Goal: Information Seeking & Learning: Learn about a topic

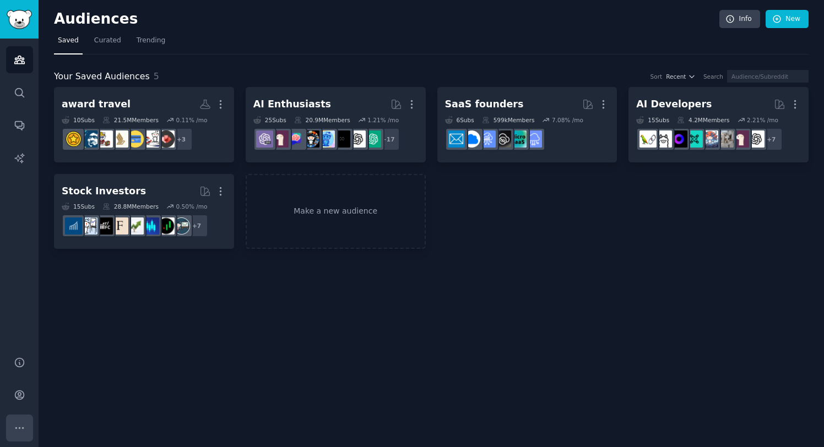
click at [25, 428] on icon "Sidebar" at bounding box center [20, 428] width 12 height 12
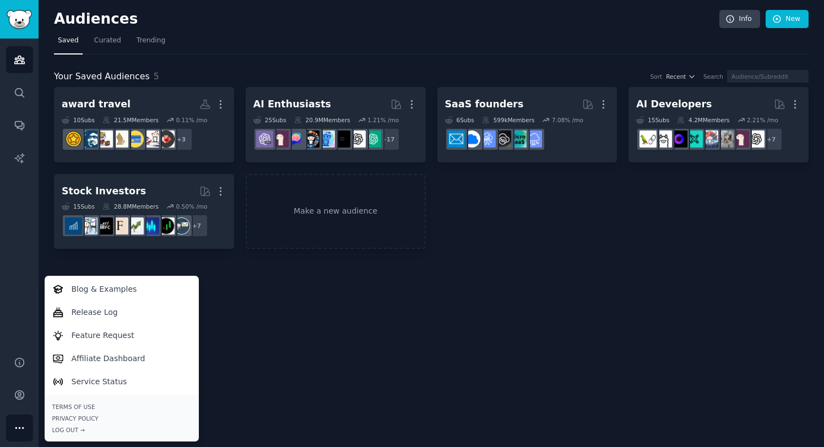
click at [291, 334] on div "Audiences Info New Saved Curated Trending Your Saved Audiences 5 Sort Recent Se…" at bounding box center [431, 223] width 785 height 447
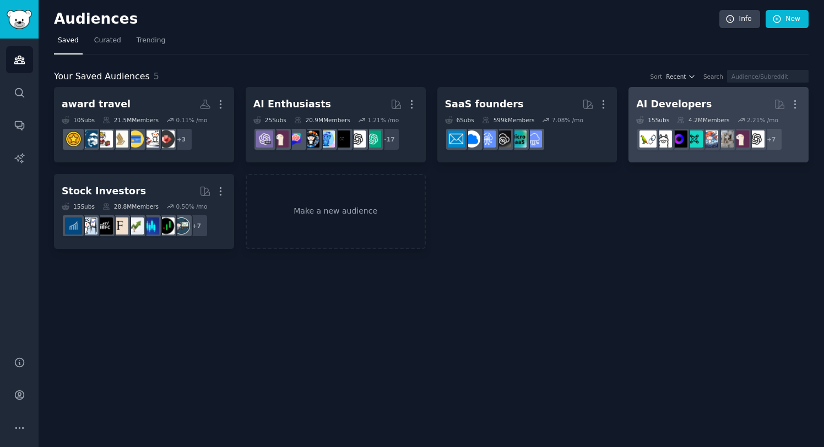
click at [659, 104] on div "AI Developers" at bounding box center [673, 104] width 75 height 14
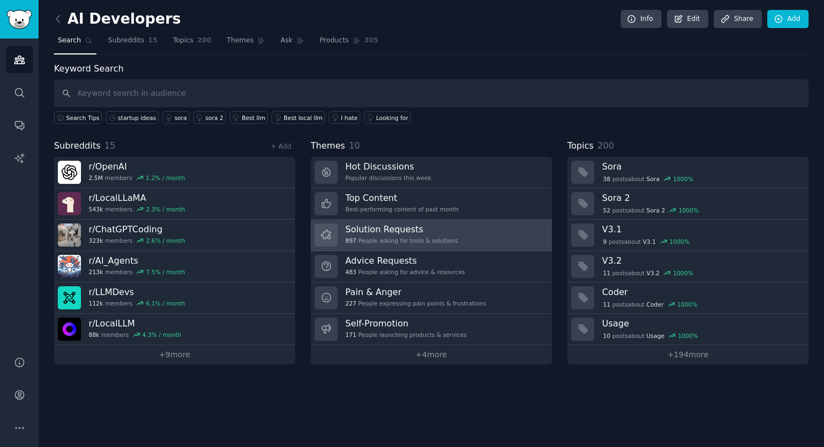
click at [378, 227] on h3 "Solution Requests" at bounding box center [401, 230] width 112 height 12
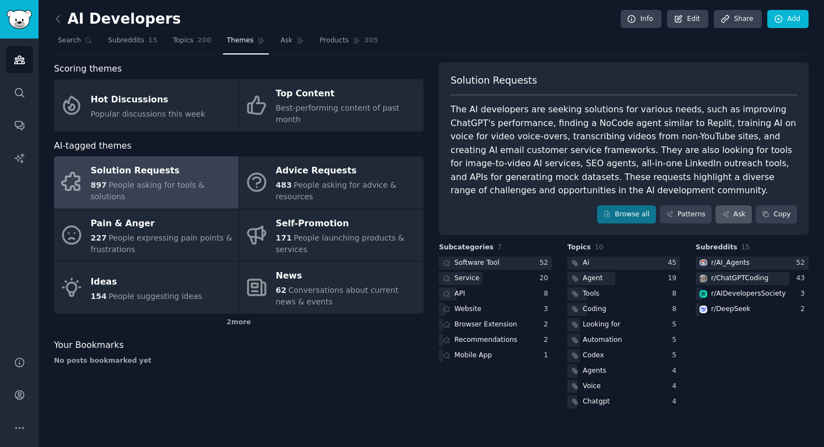
click at [733, 213] on link "Ask" at bounding box center [733, 214] width 36 height 19
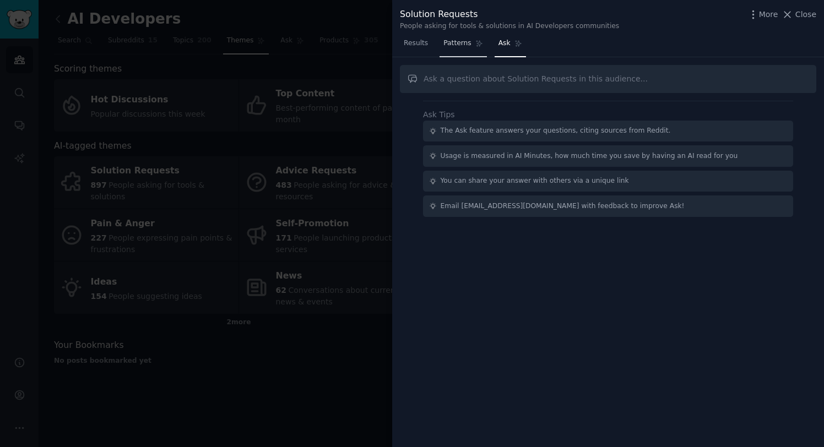
click at [454, 45] on span "Patterns" at bounding box center [457, 44] width 28 height 10
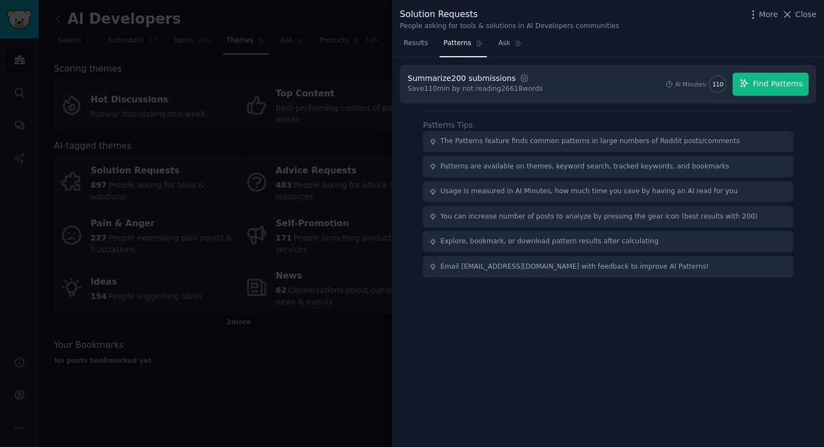
click at [760, 86] on span "Find Patterns" at bounding box center [778, 84] width 50 height 12
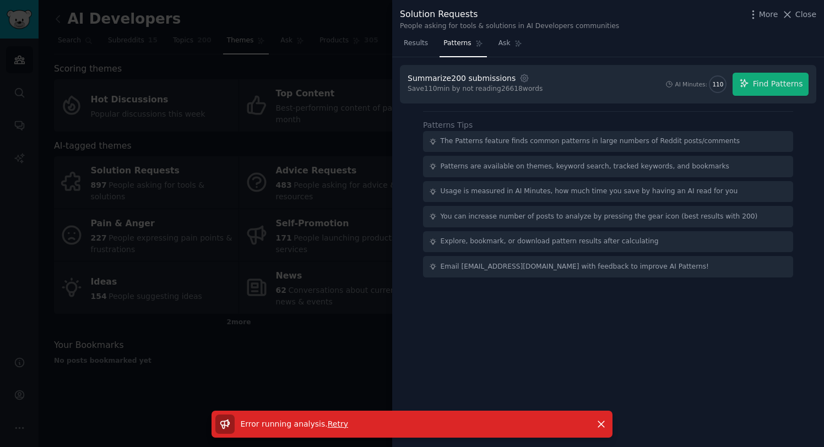
click at [337, 425] on span "Retry" at bounding box center [338, 424] width 20 height 9
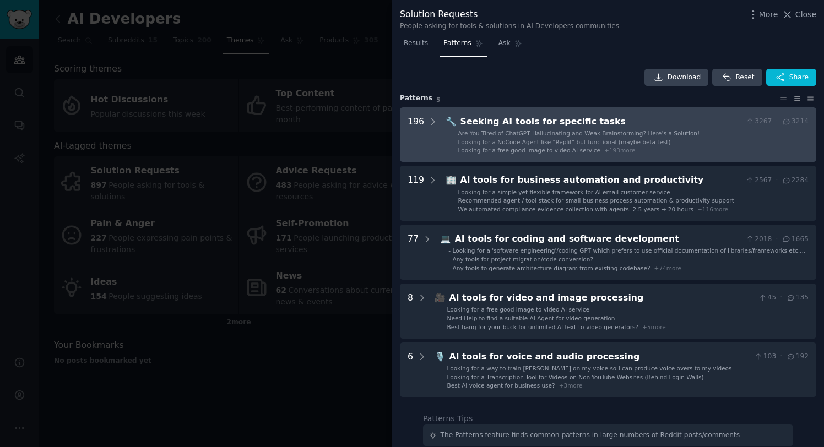
click at [496, 118] on div "Seeking AI tools for specific tasks" at bounding box center [600, 122] width 281 height 14
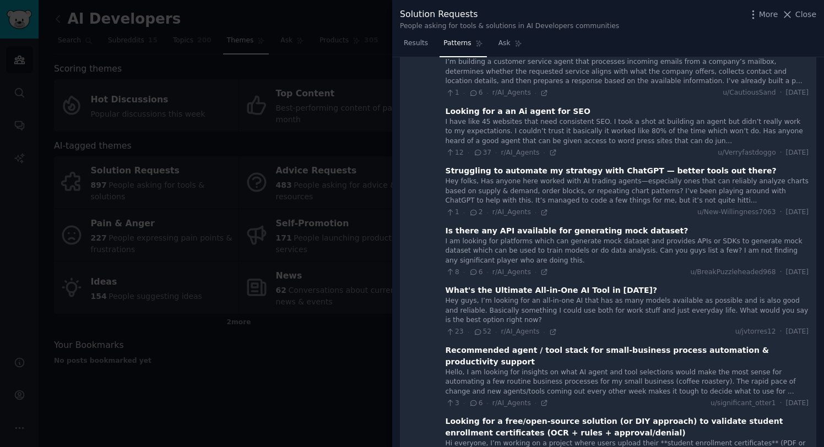
scroll to position [415, 0]
click at [519, 105] on div "Looking for a an Ai agent for SEO" at bounding box center [517, 111] width 145 height 12
click at [518, 105] on div "Looking for a an Ai agent for SEO" at bounding box center [517, 111] width 145 height 12
click at [510, 117] on div "I have like 45 websites that need consistent SEO. I took a shot at building an …" at bounding box center [626, 131] width 363 height 29
click at [447, 105] on div "Looking for a an Ai agent for SEO" at bounding box center [517, 111] width 145 height 12
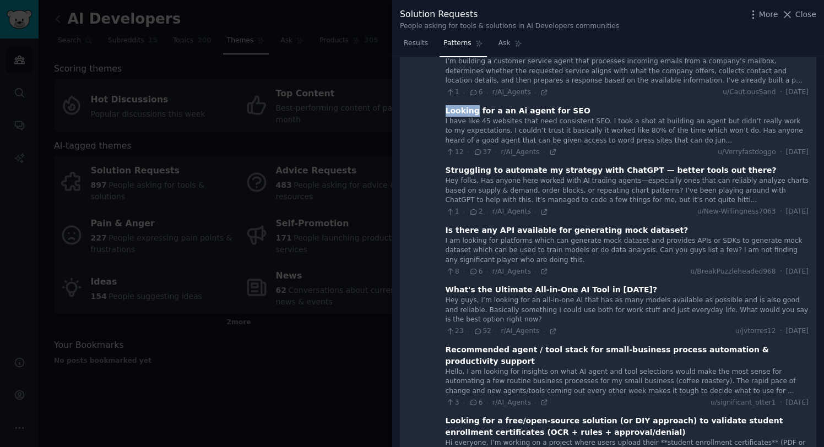
click at [447, 105] on div "Looking for a an Ai agent for SEO" at bounding box center [517, 111] width 145 height 12
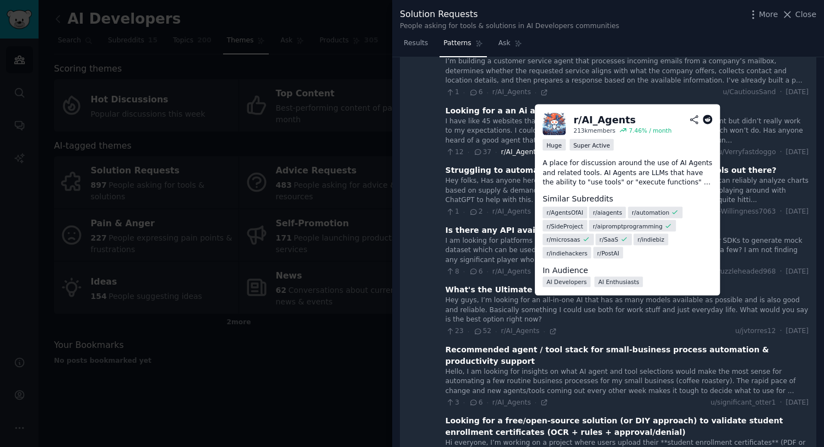
click at [511, 148] on span "r/AI_Agents" at bounding box center [519, 152] width 39 height 8
